Goal: Check status: Check status

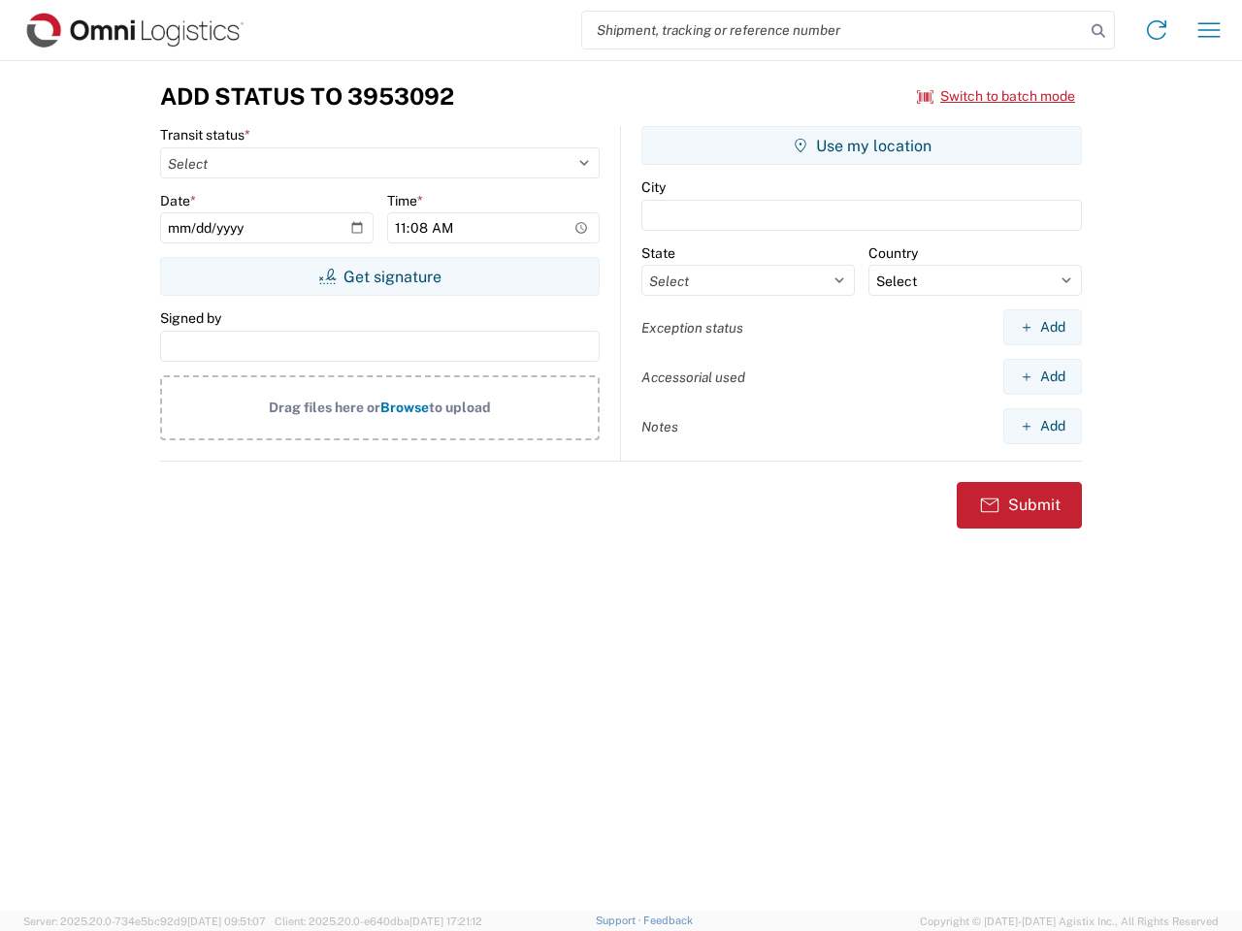
click at [833, 30] on input "search" at bounding box center [833, 30] width 502 height 37
click at [1098, 31] on icon at bounding box center [1097, 30] width 27 height 27
click at [1156, 30] on icon at bounding box center [1156, 30] width 31 height 31
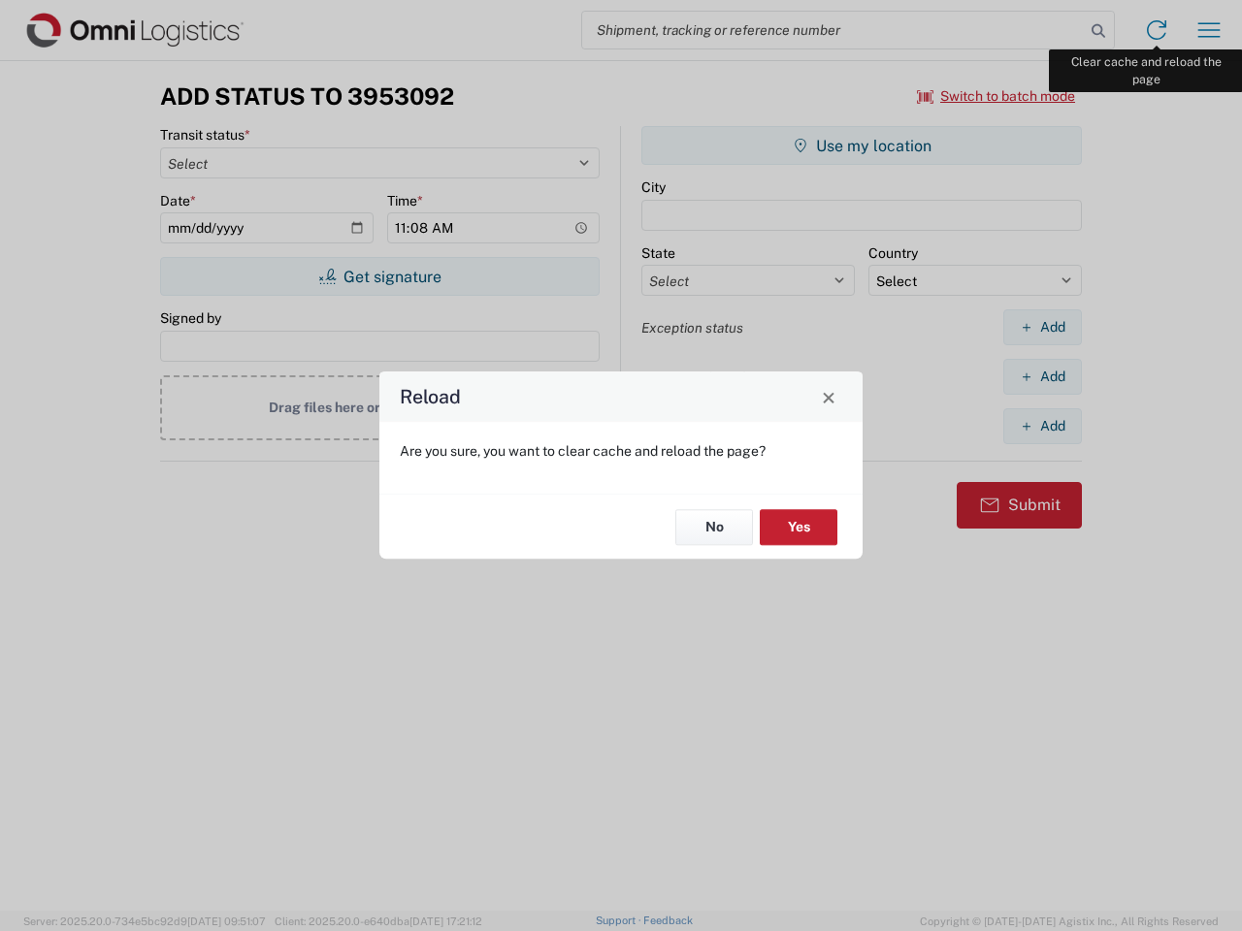
click at [1209, 30] on div "Reload Are you sure, you want to clear cache and reload the page? No Yes" at bounding box center [621, 465] width 1242 height 931
click at [996, 96] on div "Reload Are you sure, you want to clear cache and reload the page? No Yes" at bounding box center [621, 465] width 1242 height 931
click at [379, 276] on div "Reload Are you sure, you want to clear cache and reload the page? No Yes" at bounding box center [621, 465] width 1242 height 931
click at [861, 146] on div "Reload Are you sure, you want to clear cache and reload the page? No Yes" at bounding box center [621, 465] width 1242 height 931
click at [1042, 327] on div "Reload Are you sure, you want to clear cache and reload the page? No Yes" at bounding box center [621, 465] width 1242 height 931
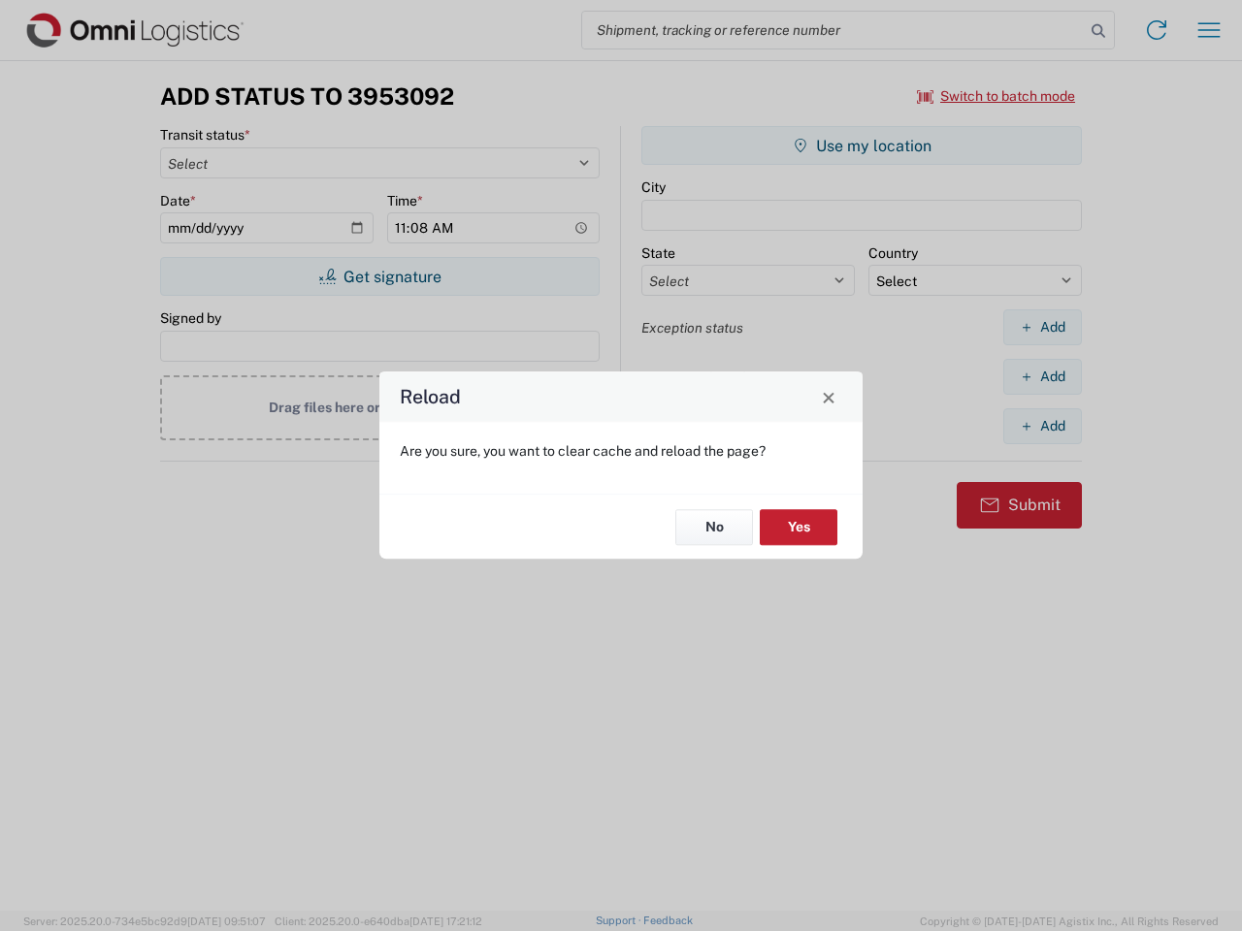
click at [1042, 376] on div "Reload Are you sure, you want to clear cache and reload the page? No Yes" at bounding box center [621, 465] width 1242 height 931
click at [1042, 426] on div "Reload Are you sure, you want to clear cache and reload the page? No Yes" at bounding box center [621, 465] width 1242 height 931
